Goal: Navigation & Orientation: Find specific page/section

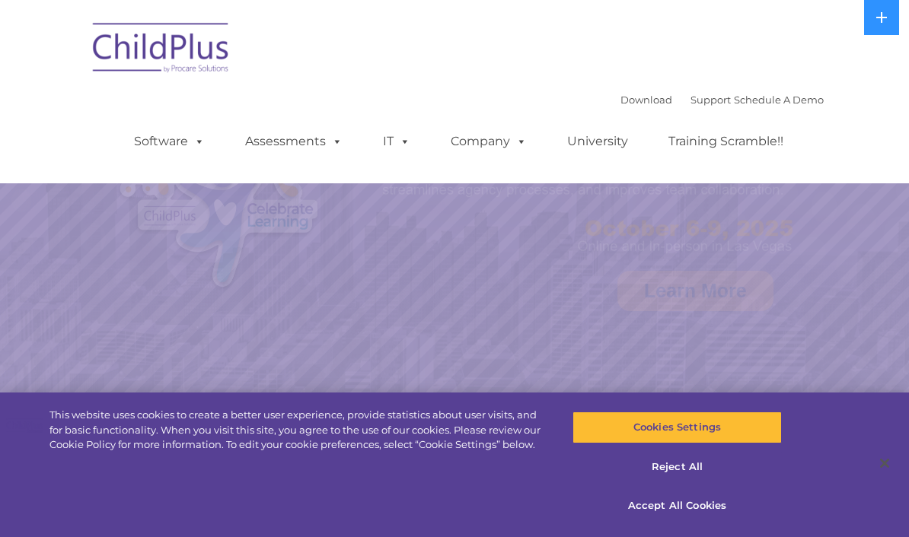
select select "MEDIUM"
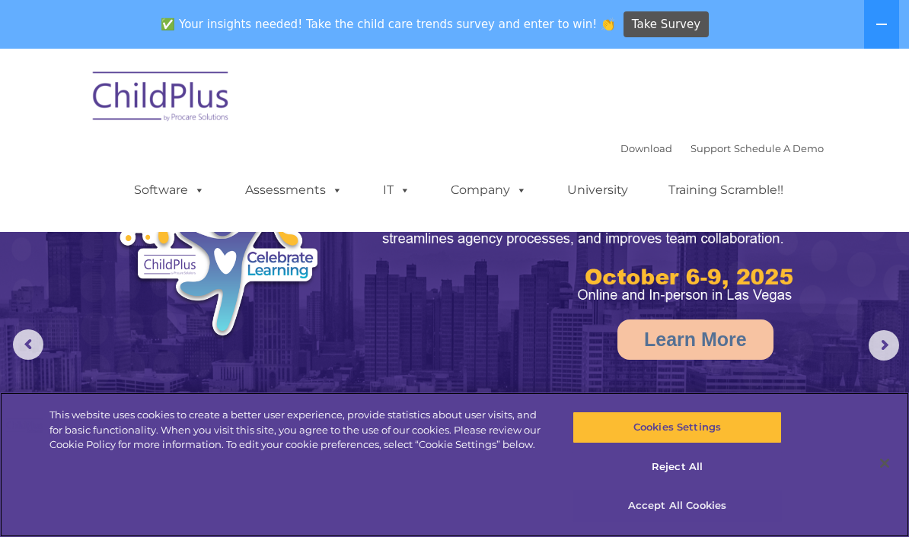
click at [672, 507] on button "Accept All Cookies" at bounding box center [676, 506] width 209 height 32
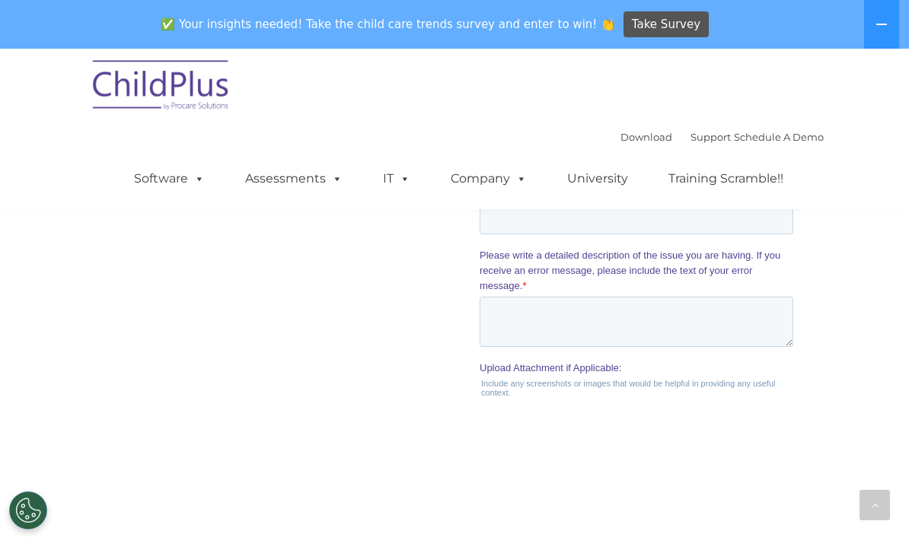
scroll to position [1520, 0]
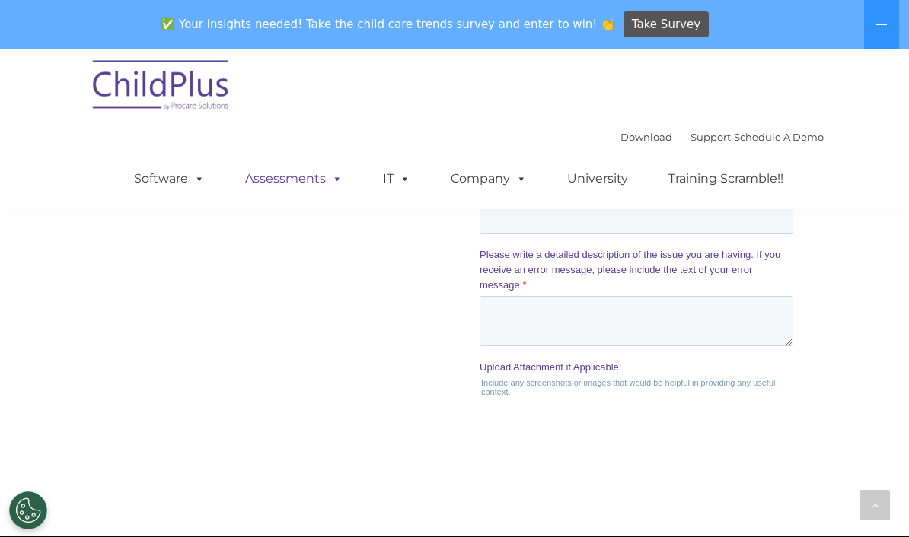
click at [303, 182] on link "Assessments" at bounding box center [294, 179] width 128 height 30
click at [59, 387] on div "The Latest News Using ChildPlus to Manage Students’ Health Information Congratu…" at bounding box center [454, 34] width 909 height 805
click at [202, 172] on span at bounding box center [196, 178] width 17 height 14
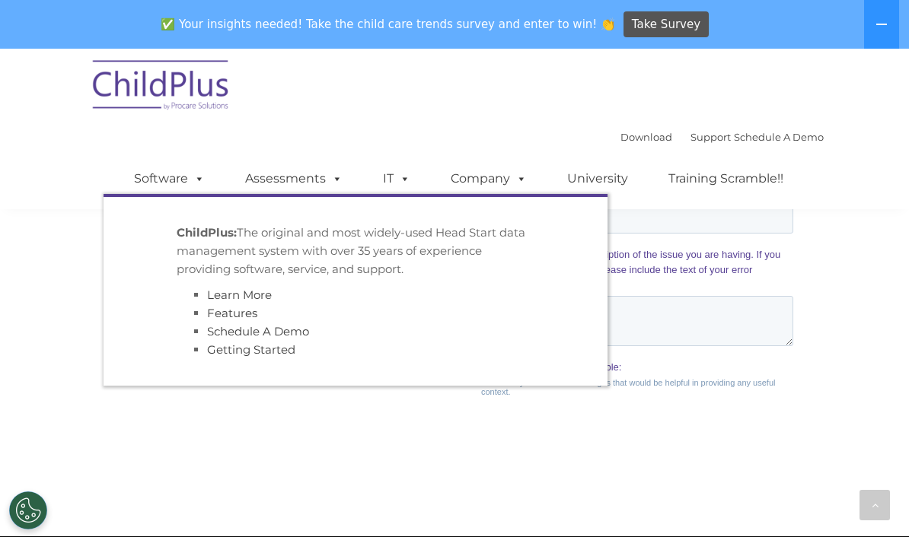
click at [183, 285] on div "ChildPlus: The original and most widely-used Head Start data management system …" at bounding box center [356, 291] width 358 height 135
click at [215, 330] on link "Schedule A Demo" at bounding box center [258, 331] width 102 height 14
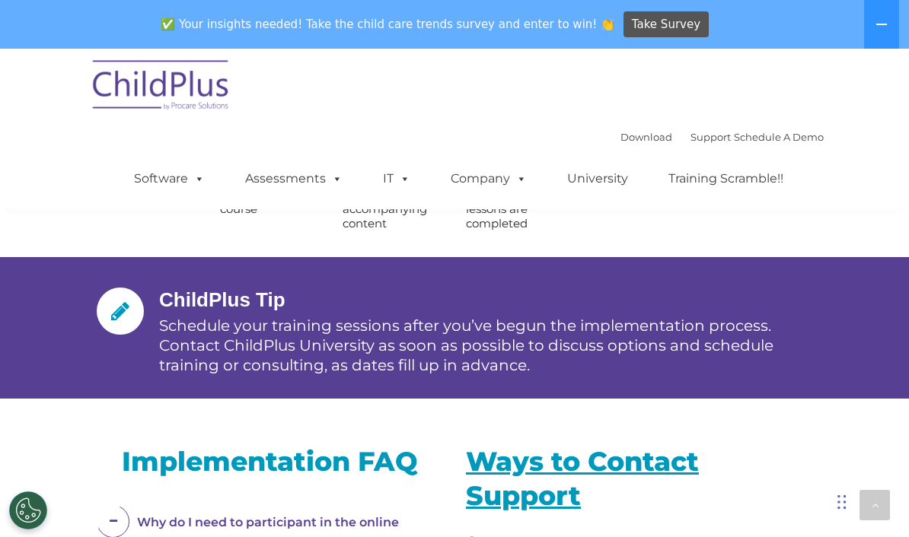
scroll to position [2013, 0]
